Goal: Find specific page/section: Find specific page/section

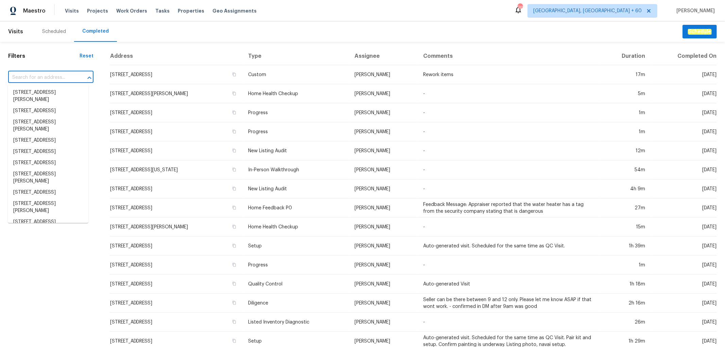
click at [29, 77] on input "text" at bounding box center [41, 77] width 66 height 11
paste input "[STREET_ADDRESS][PERSON_NAME]"
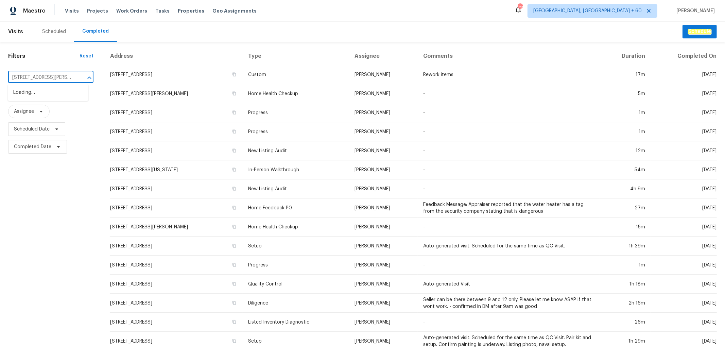
type input "[STREET_ADDRESS][PERSON_NAME]"
click at [52, 97] on li "[STREET_ADDRESS][PERSON_NAME]" at bounding box center [48, 96] width 81 height 18
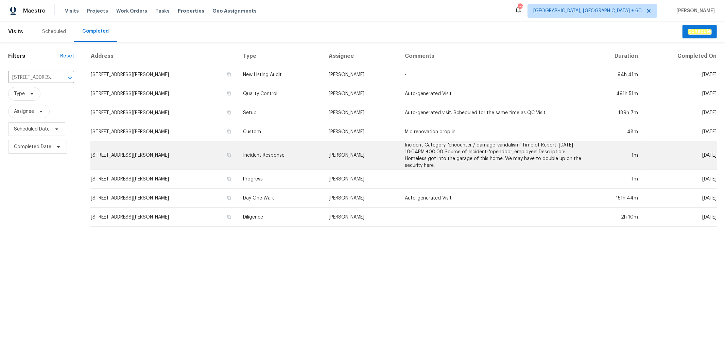
click at [374, 153] on td "[PERSON_NAME]" at bounding box center [361, 155] width 76 height 28
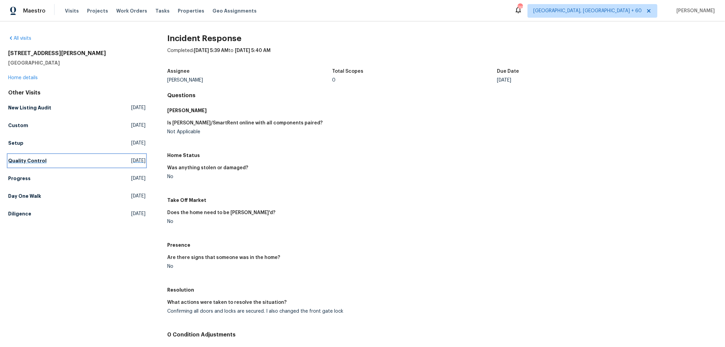
click at [29, 161] on h5 "Quality Control" at bounding box center [27, 160] width 38 height 7
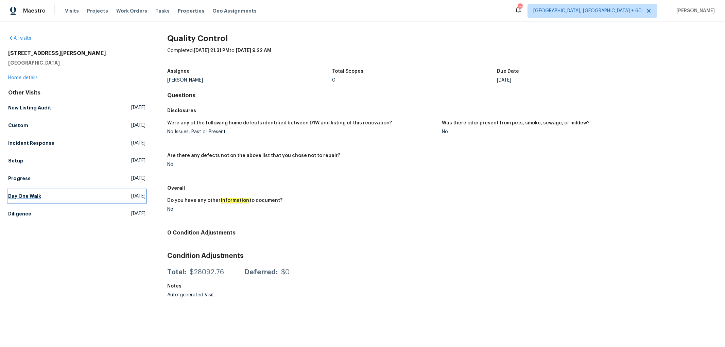
click at [35, 199] on h5 "Day One Walk" at bounding box center [24, 196] width 33 height 7
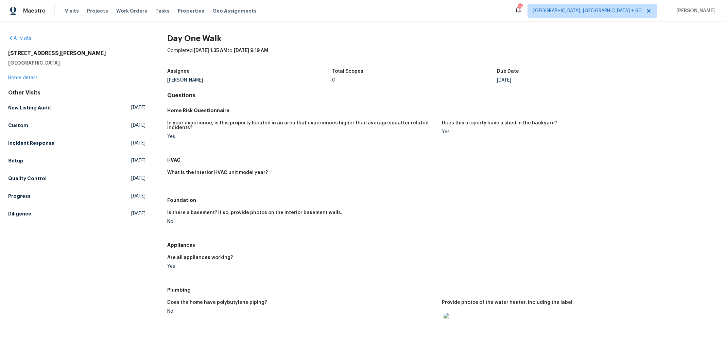
click at [566, 72] on div "Due Date" at bounding box center [579, 73] width 165 height 9
click at [14, 160] on h5 "Setup" at bounding box center [15, 160] width 15 height 7
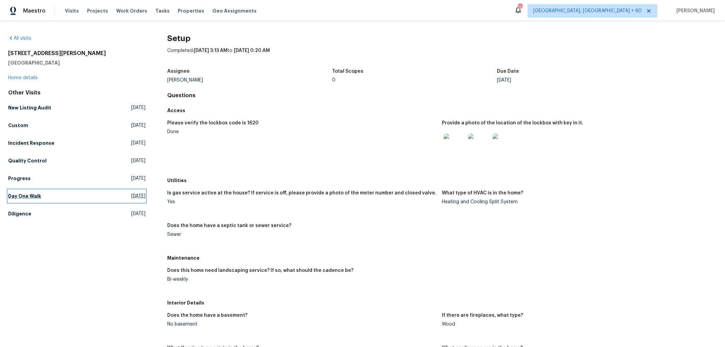
click at [25, 194] on h5 "Day One Walk" at bounding box center [24, 196] width 33 height 7
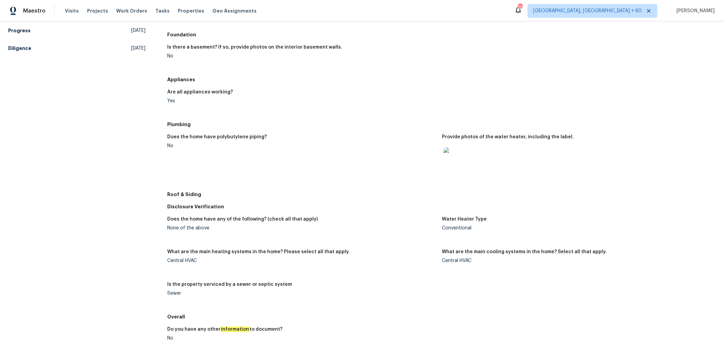
scroll to position [254, 0]
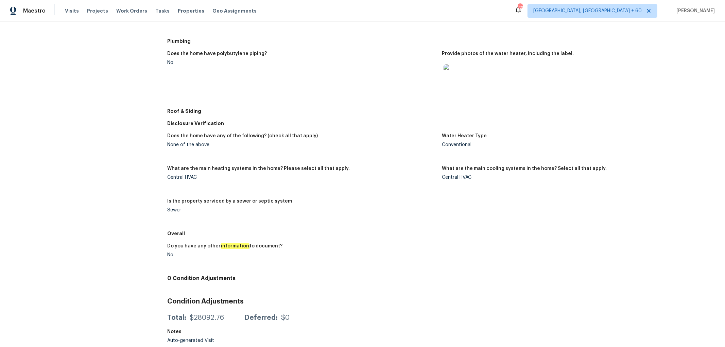
click at [400, 129] on div "Does the home have any of the following? (check all that apply) None of the abo…" at bounding box center [442, 178] width 550 height 98
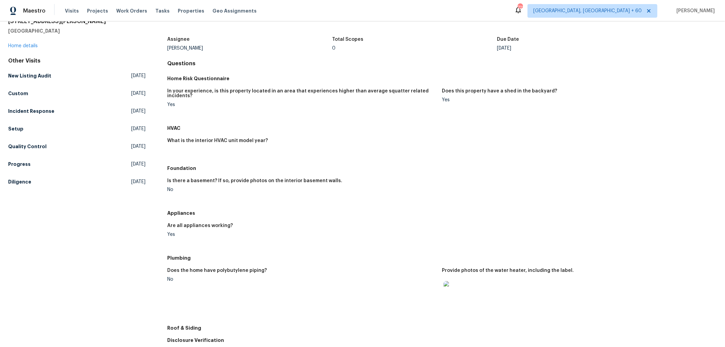
scroll to position [0, 0]
